Goal: Information Seeking & Learning: Learn about a topic

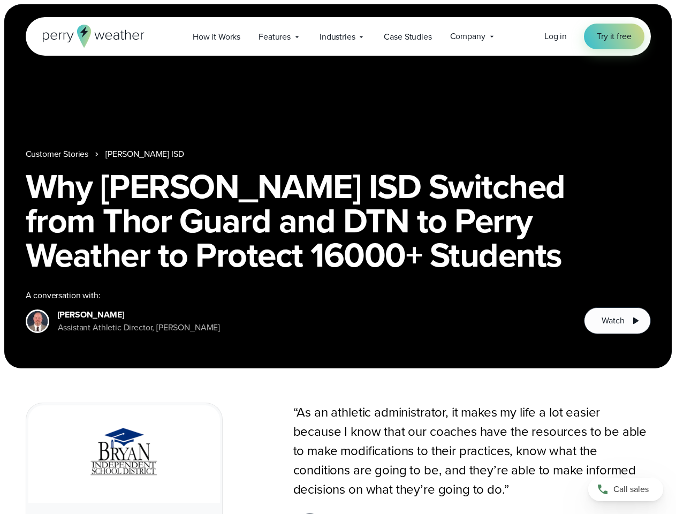
click at [338, 257] on h1 "Why [PERSON_NAME] ISD Switched from Thor Guard and DTN to Perry Weather to Prot…" at bounding box center [339, 220] width 626 height 103
click at [338, 36] on span "Industries" at bounding box center [337, 37] width 35 height 13
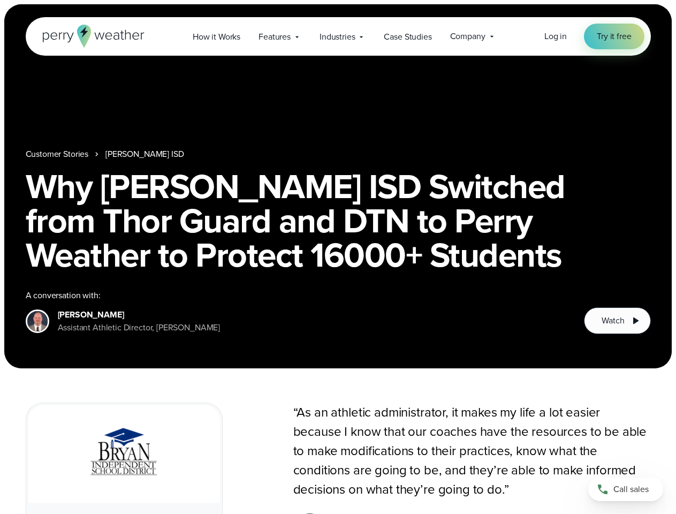
click at [124, 154] on link "[PERSON_NAME] ISD" at bounding box center [145, 154] width 78 height 13
click at [618, 321] on span "Watch" at bounding box center [613, 320] width 22 height 13
